Goal: Communication & Community: Share content

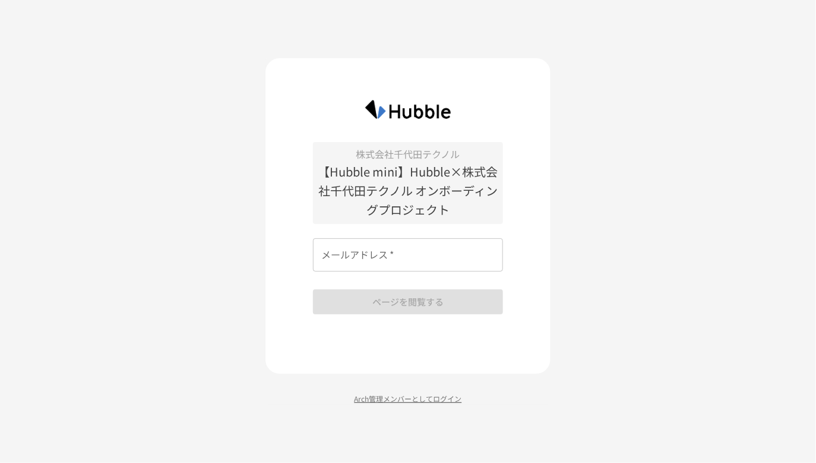
click at [397, 399] on p "Arch管理メンバーとしてログイン" at bounding box center [407, 397] width 285 height 11
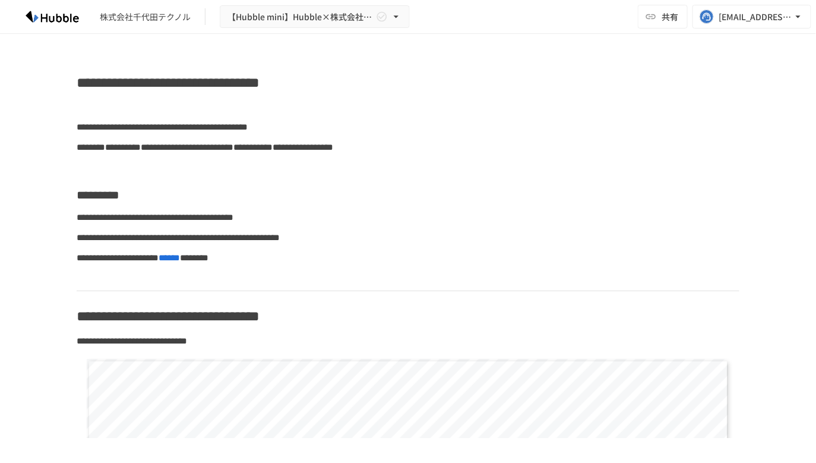
click at [656, 31] on div "株式会社千代田テクノル 【Hubble mini】Hubble×株式会社千代田テクノル オンボーディングプロジェクト 共有 a.hoshino@hubble-…" at bounding box center [408, 17] width 816 height 34
click at [659, 19] on button "共有" at bounding box center [663, 17] width 50 height 24
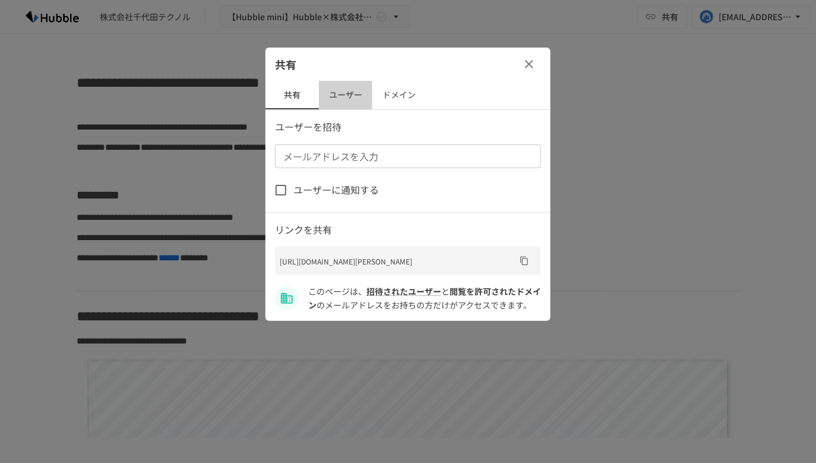
click at [340, 107] on button "ユーザー" at bounding box center [345, 95] width 53 height 29
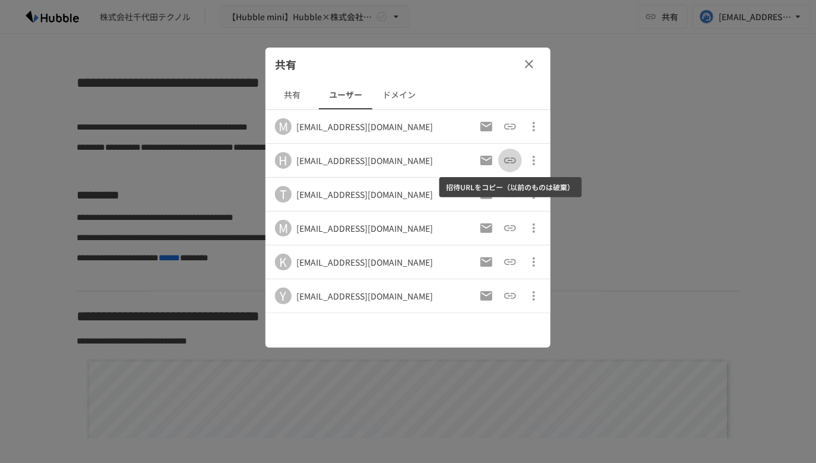
click at [505, 165] on icon "招待URLをコピー（以前のものは破棄）" at bounding box center [510, 160] width 14 height 14
